Goal: Information Seeking & Learning: Find specific fact

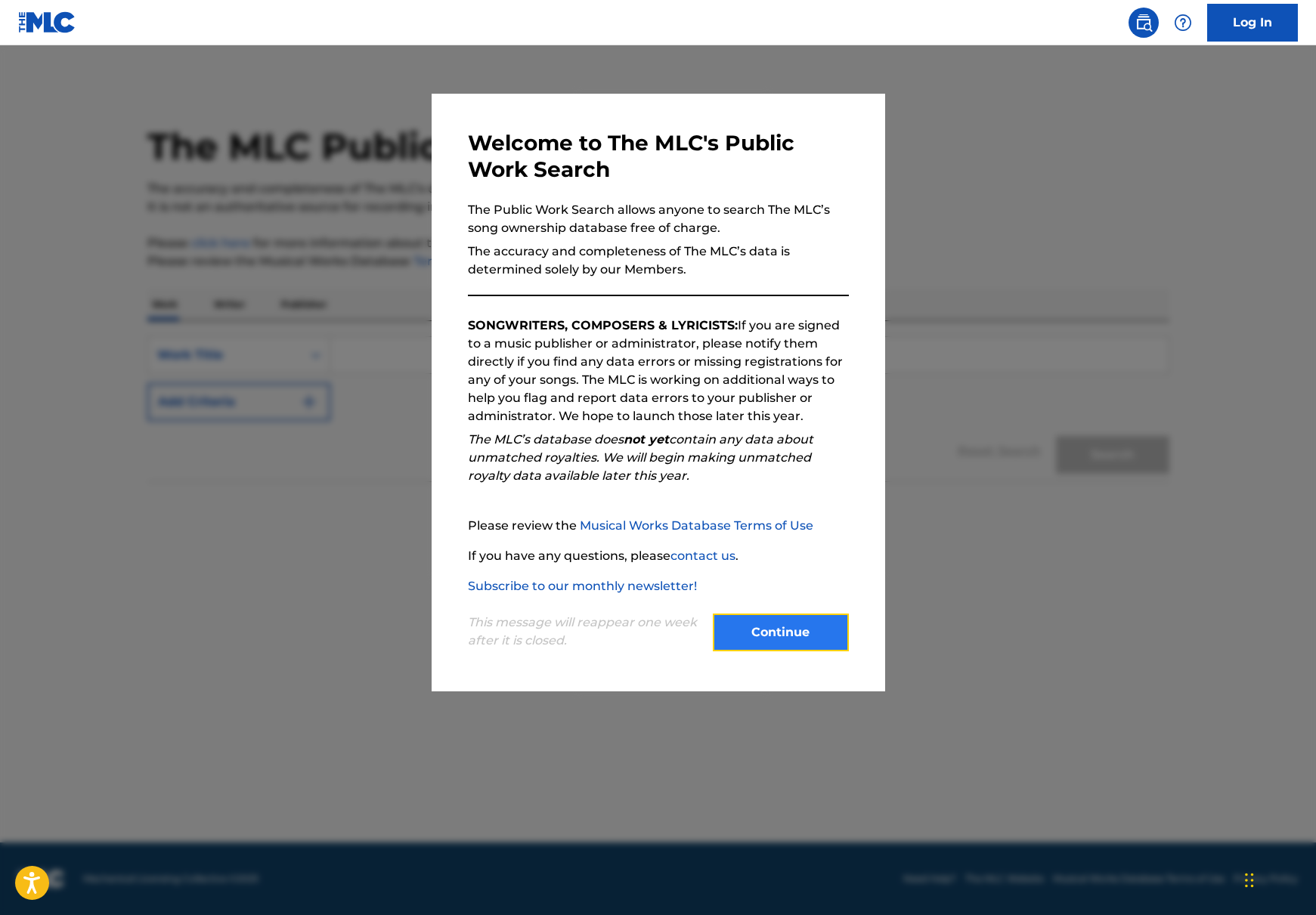
click at [732, 631] on button "Continue" at bounding box center [780, 632] width 136 height 38
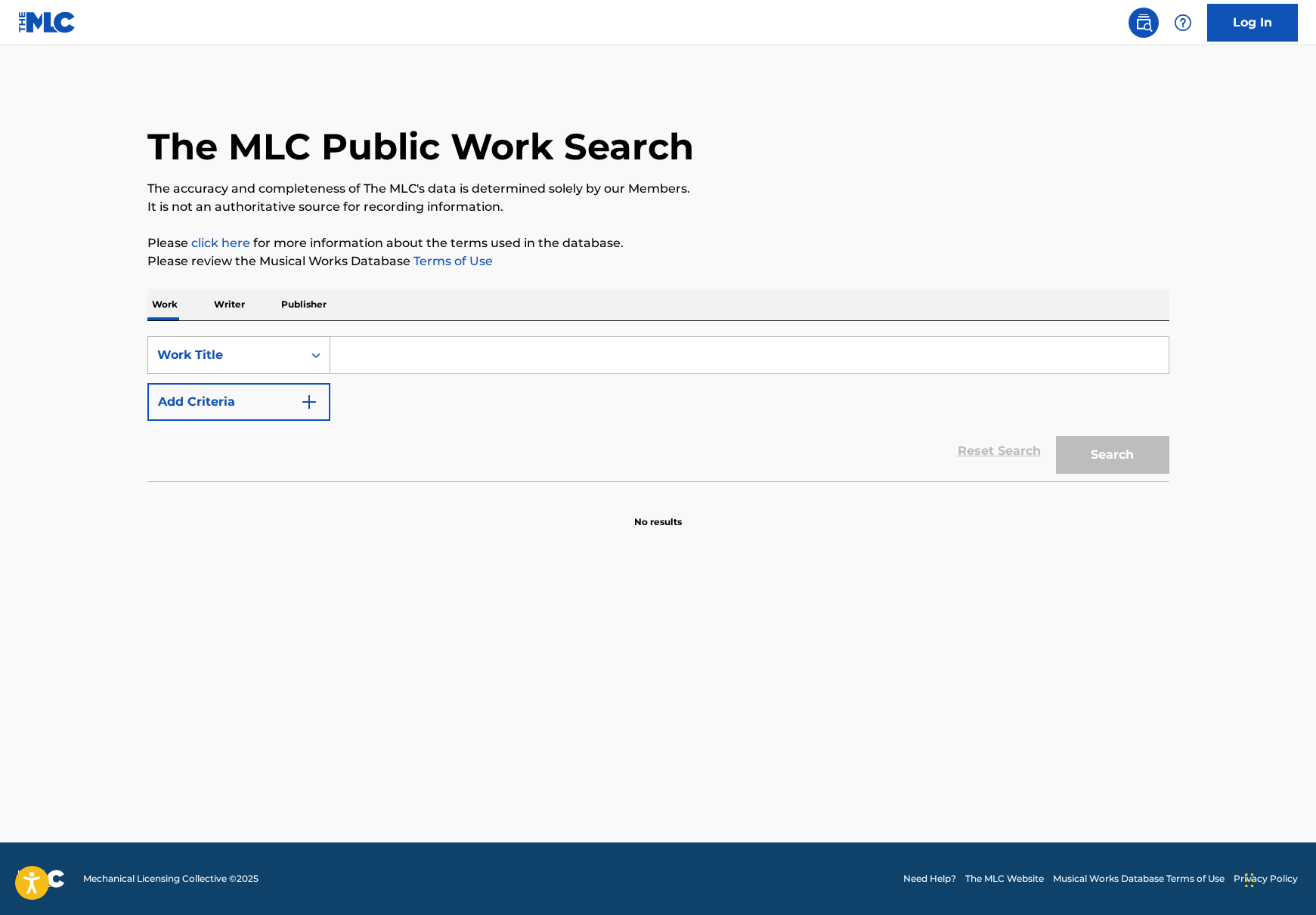
click at [299, 357] on div "Work Title" at bounding box center [225, 355] width 154 height 29
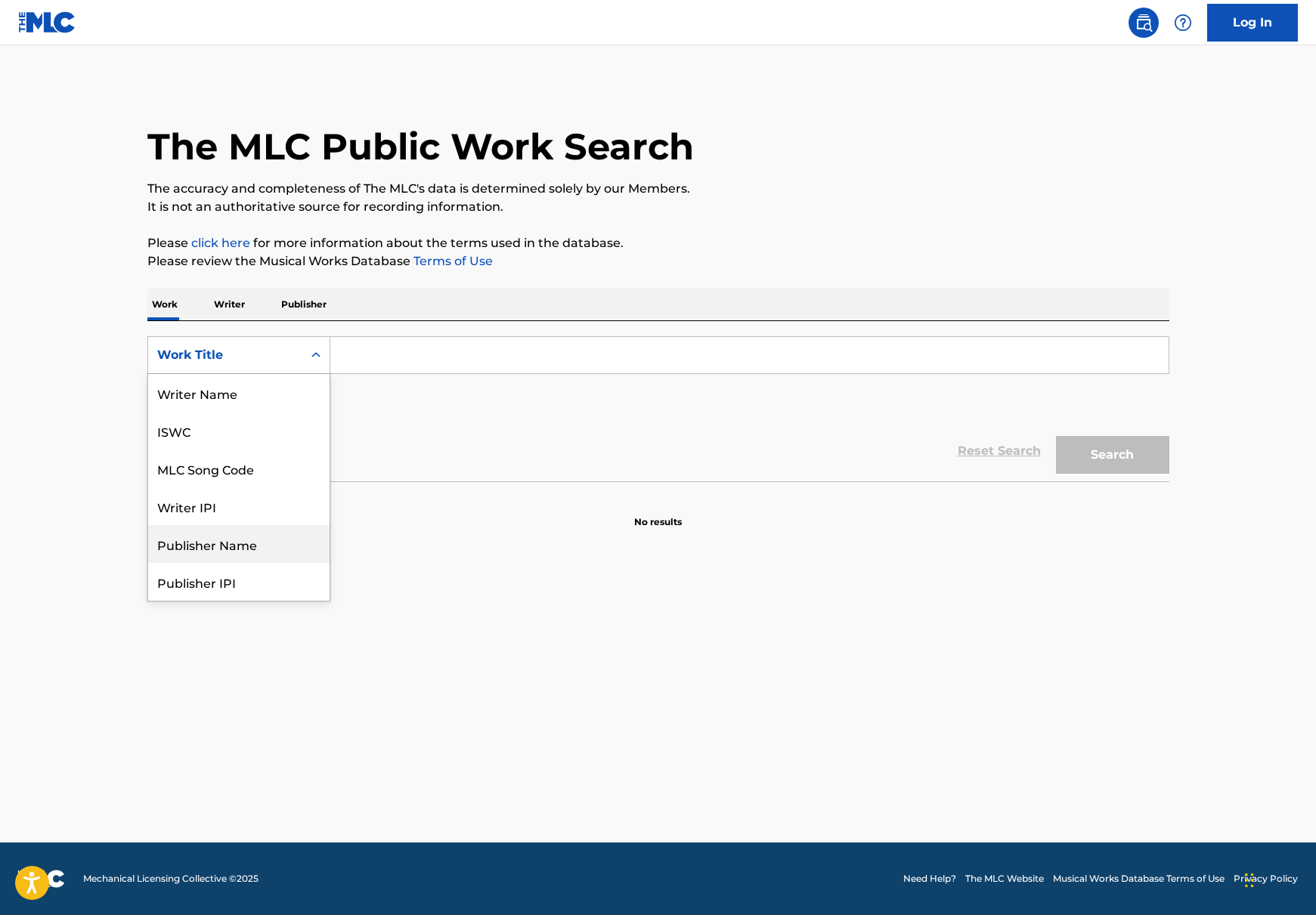
click at [436, 465] on div "Reset Search Search" at bounding box center [658, 451] width 1022 height 61
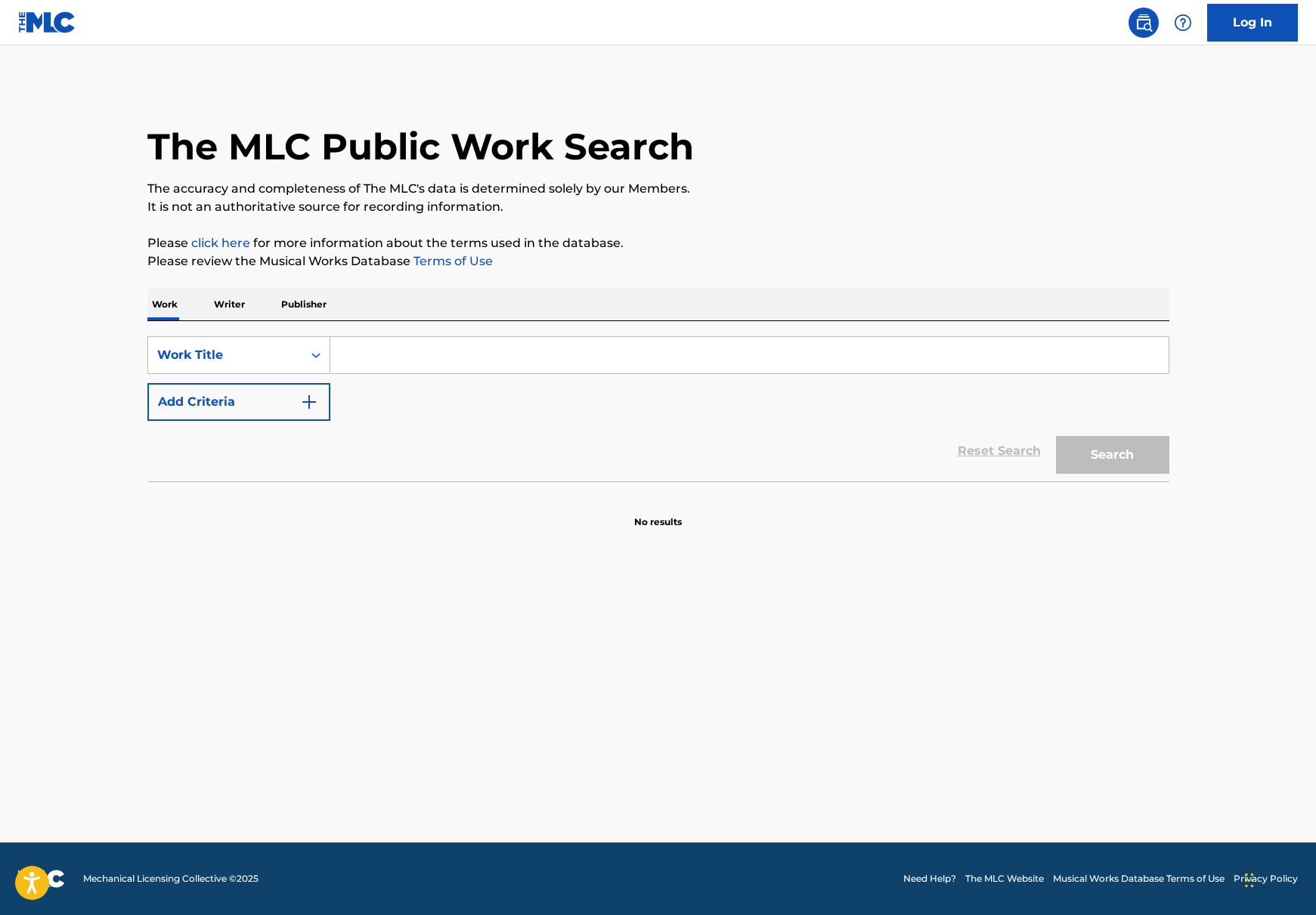
click at [436, 353] on input "Search Form" at bounding box center [749, 355] width 838 height 36
paste input "Ritmo [PERSON_NAME] ([PERSON_NAME])"
type input "Ritmo [PERSON_NAME] ([PERSON_NAME])"
click at [1139, 466] on button "Search" at bounding box center [1113, 455] width 114 height 38
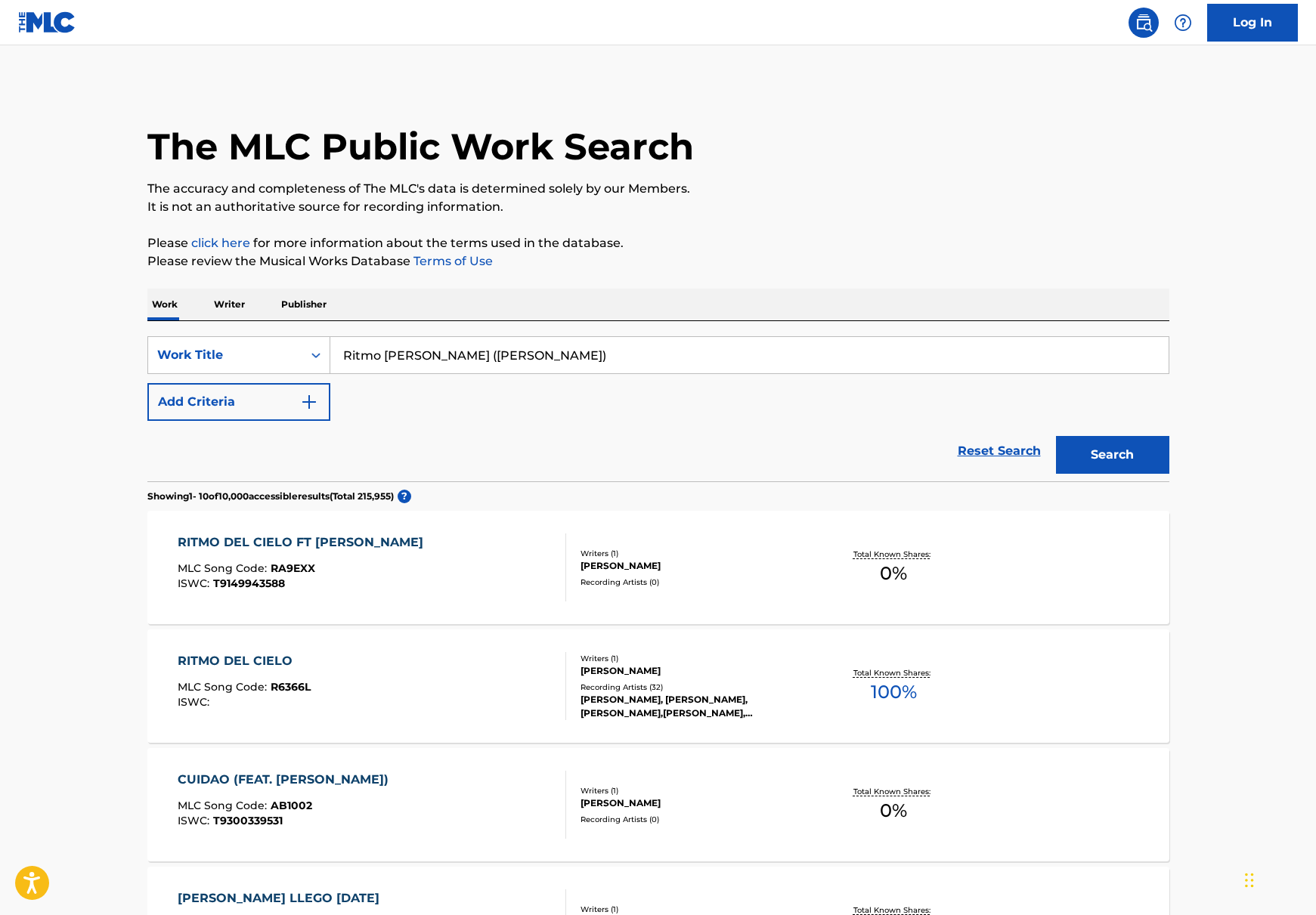
click at [247, 665] on div "RITMO DEL CIELO" at bounding box center [244, 660] width 133 height 18
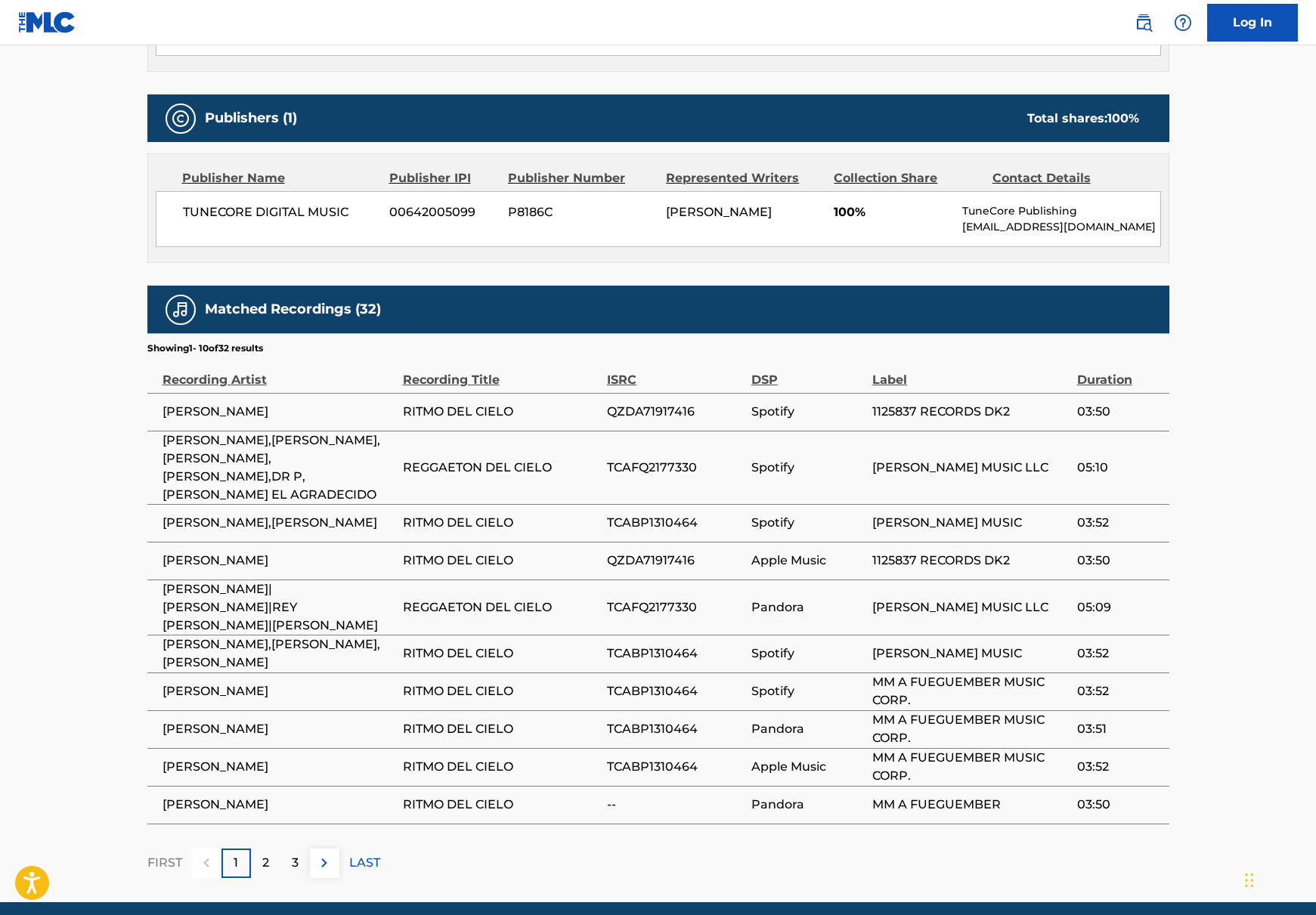
scroll to position [635, 0]
